Goal: Find specific page/section: Find specific page/section

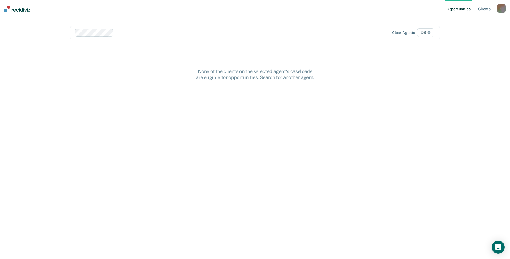
click at [468, 9] on link "Opportunities" at bounding box center [459, 8] width 26 height 17
click at [481, 8] on link "Client s" at bounding box center [484, 8] width 15 height 17
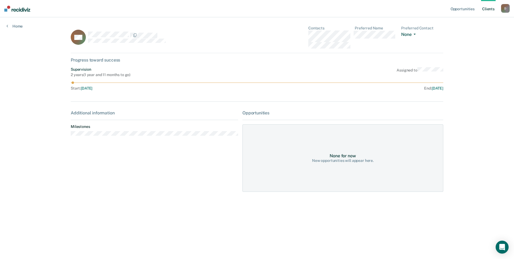
click at [416, 35] on button "None" at bounding box center [409, 35] width 17 height 6
click at [471, 46] on div "Opportunities Client s [EMAIL_ADDRESS][US_STATE][DOMAIN_NAME] D Profile How it …" at bounding box center [257, 129] width 514 height 259
click at [18, 26] on link "Home" at bounding box center [14, 26] width 16 height 5
